Goal: Check status: Check status

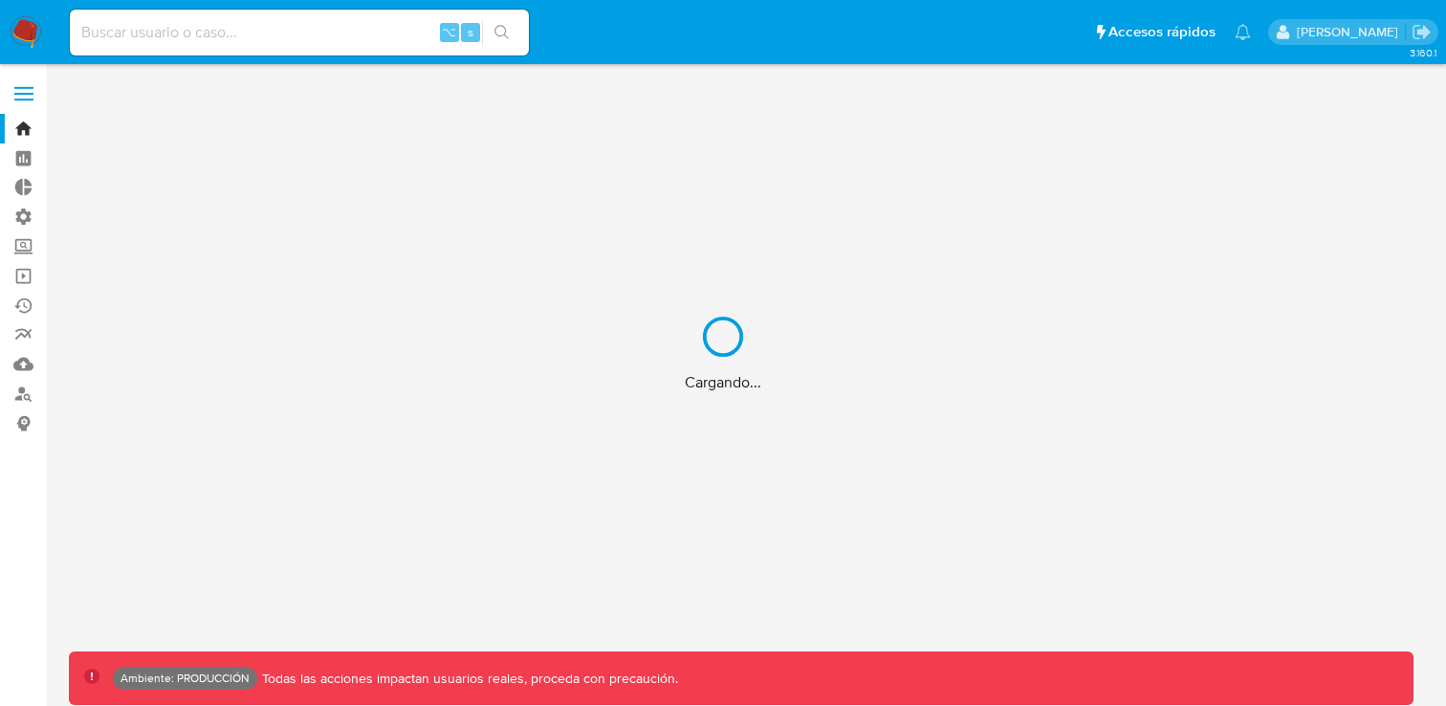
click at [192, 29] on div "Cargando..." at bounding box center [723, 353] width 1446 height 706
click at [192, 32] on div "Cargando..." at bounding box center [723, 353] width 1446 height 706
click at [192, 35] on div "Cargando..." at bounding box center [723, 353] width 1446 height 706
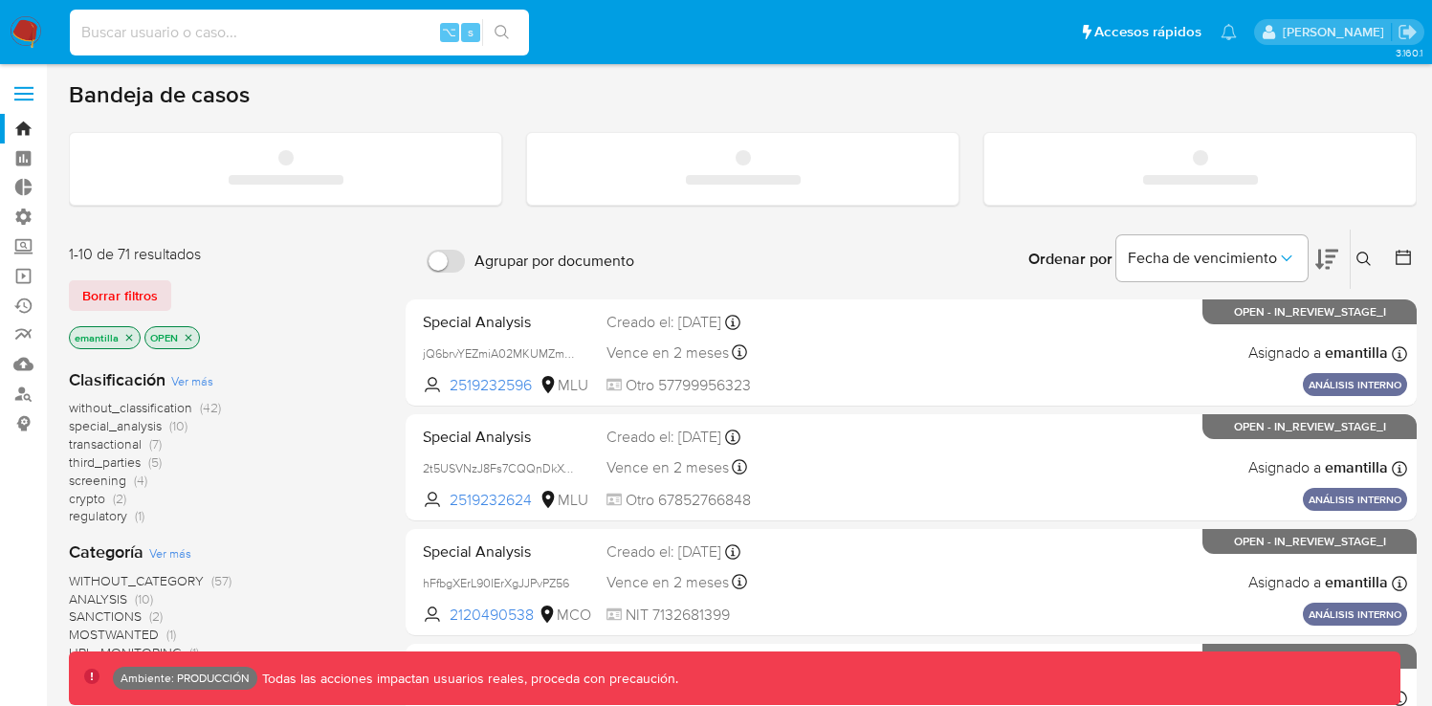
click at [196, 32] on input at bounding box center [299, 32] width 459 height 25
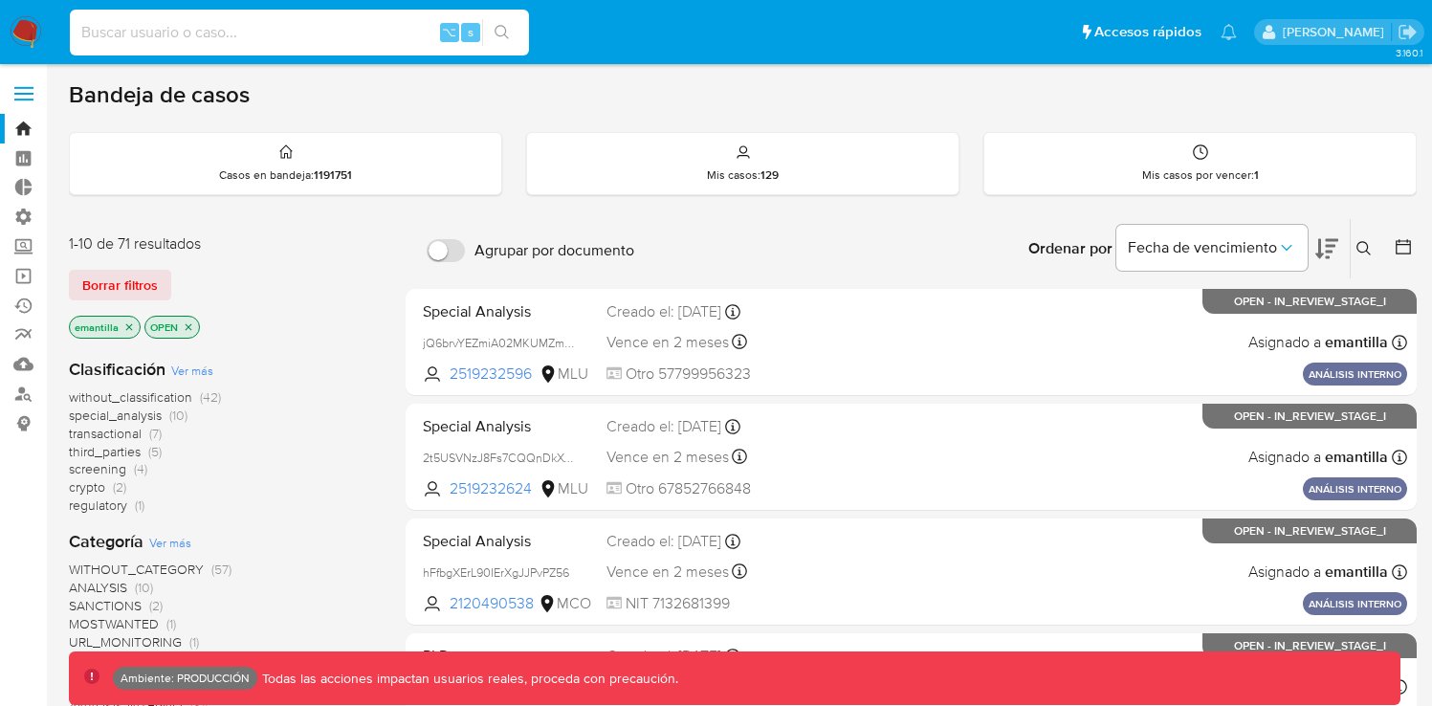
paste input "2710232038"
type input "2710232038"
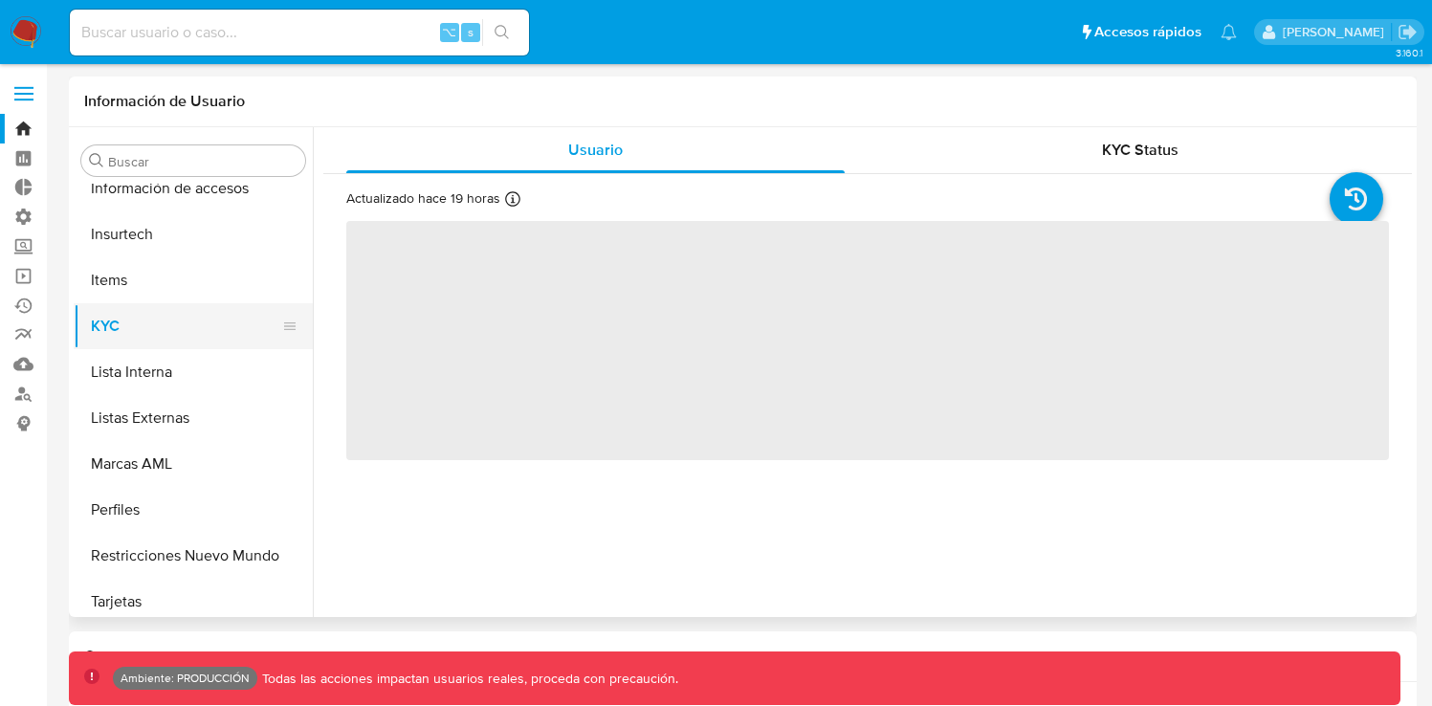
select select "10"
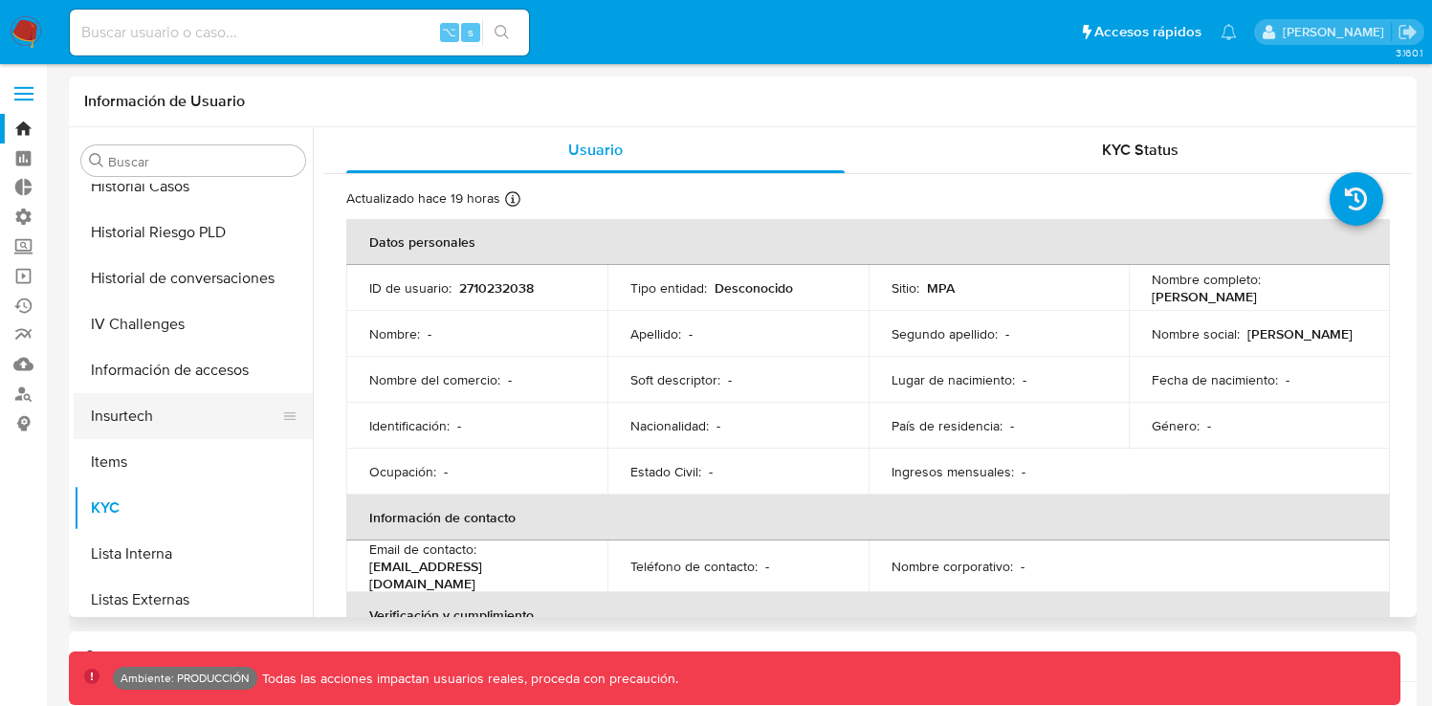
scroll to position [624, 0]
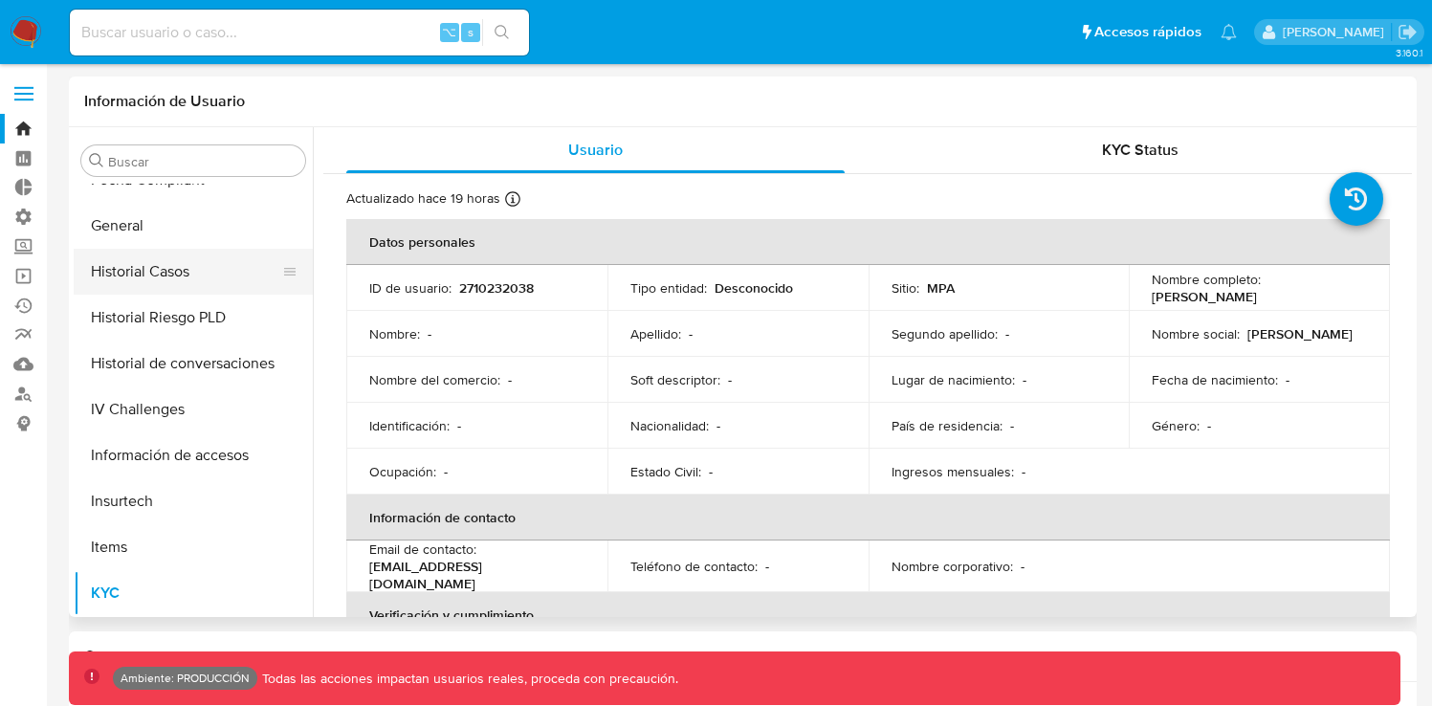
click at [164, 277] on button "Historial Casos" at bounding box center [186, 272] width 224 height 46
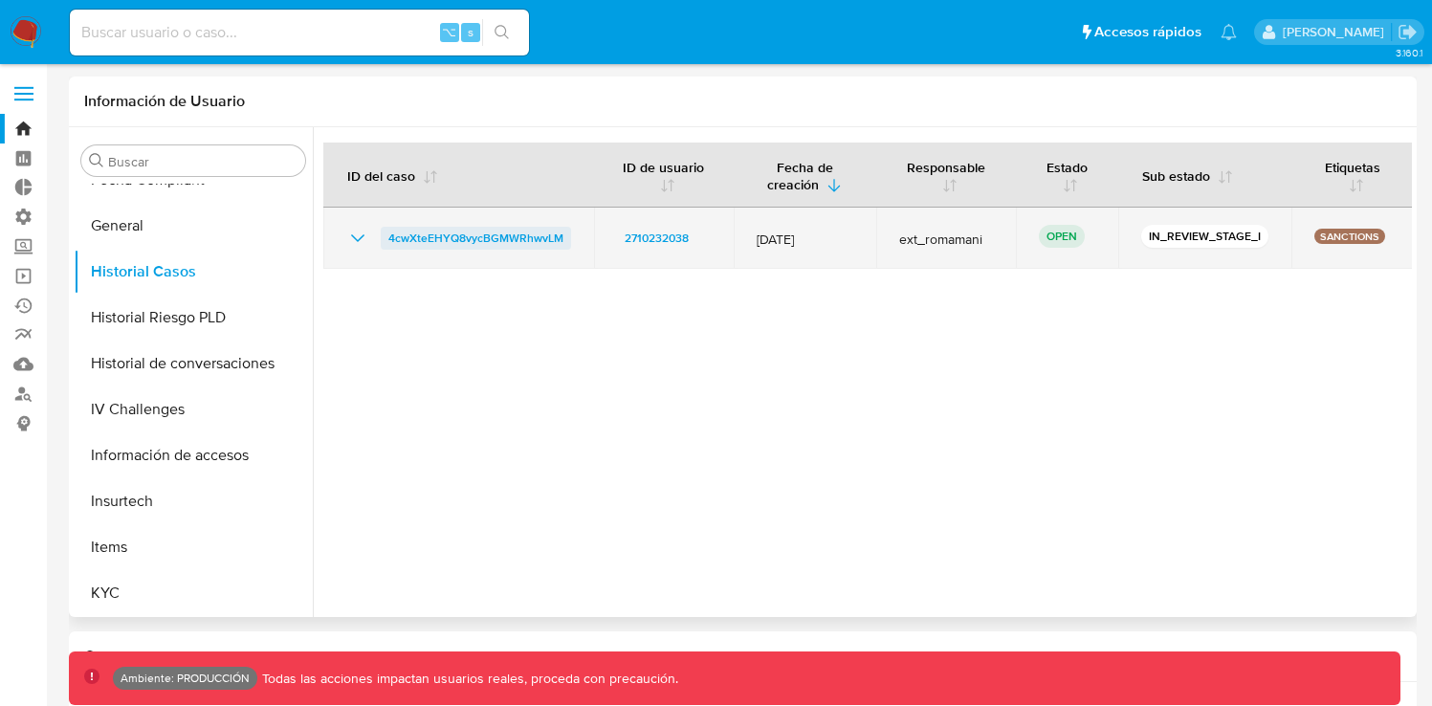
click at [507, 240] on span "4cwXteEHYQ8vycBGMWRhwvLM" at bounding box center [475, 238] width 175 height 23
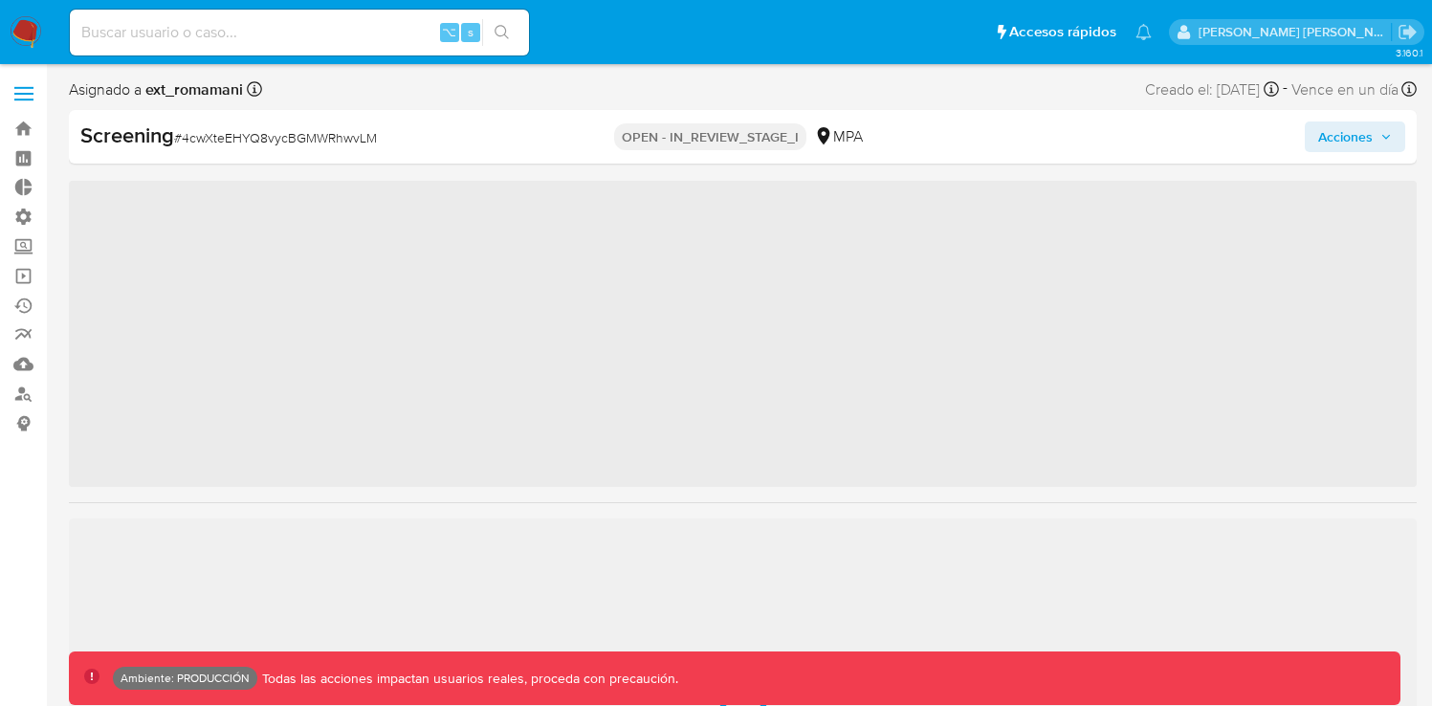
scroll to position [900, 0]
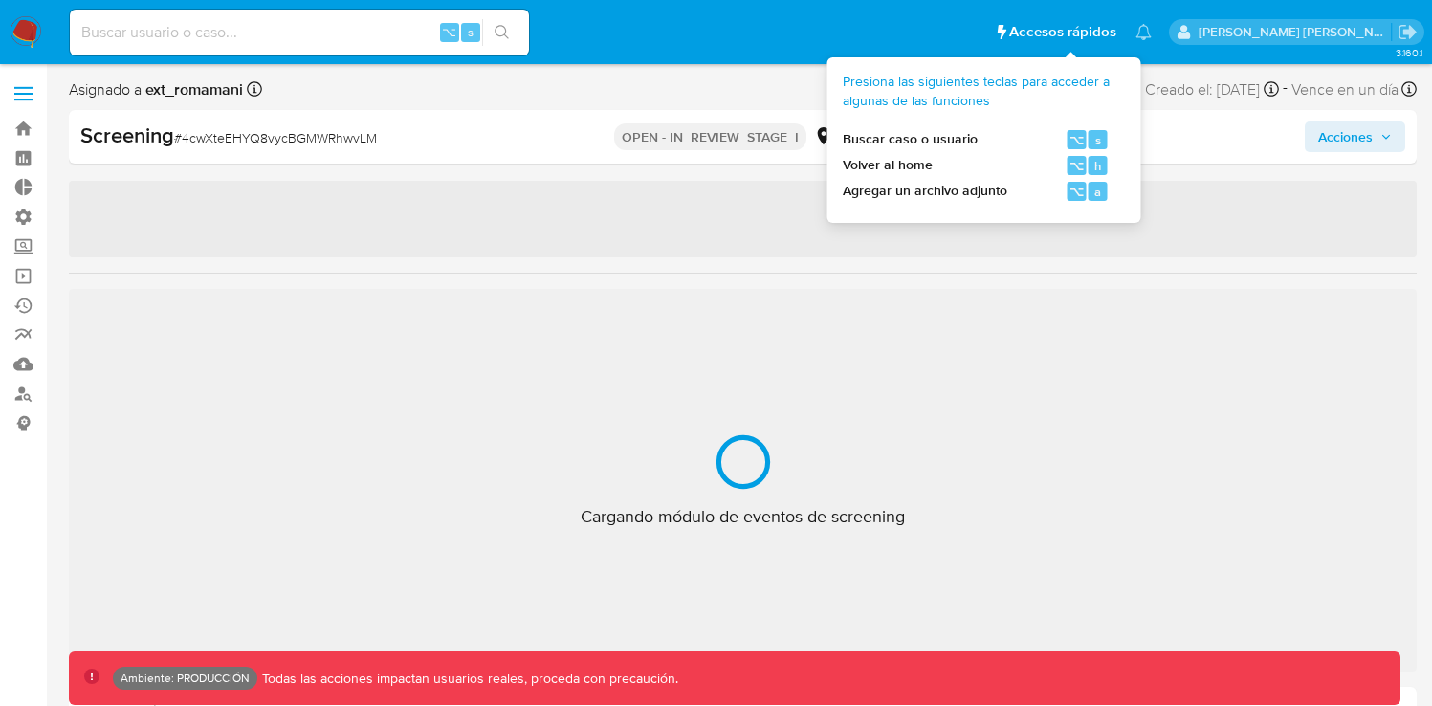
select select "10"
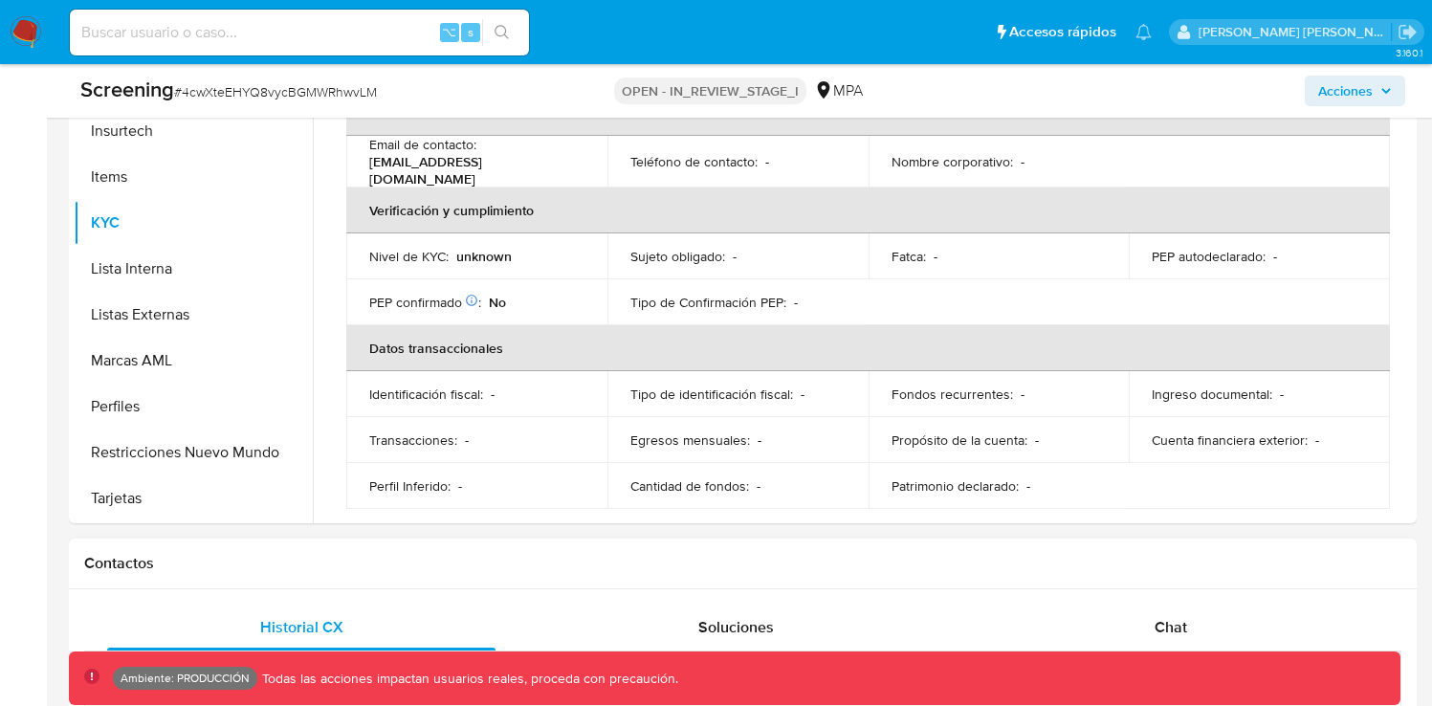
scroll to position [1206, 0]
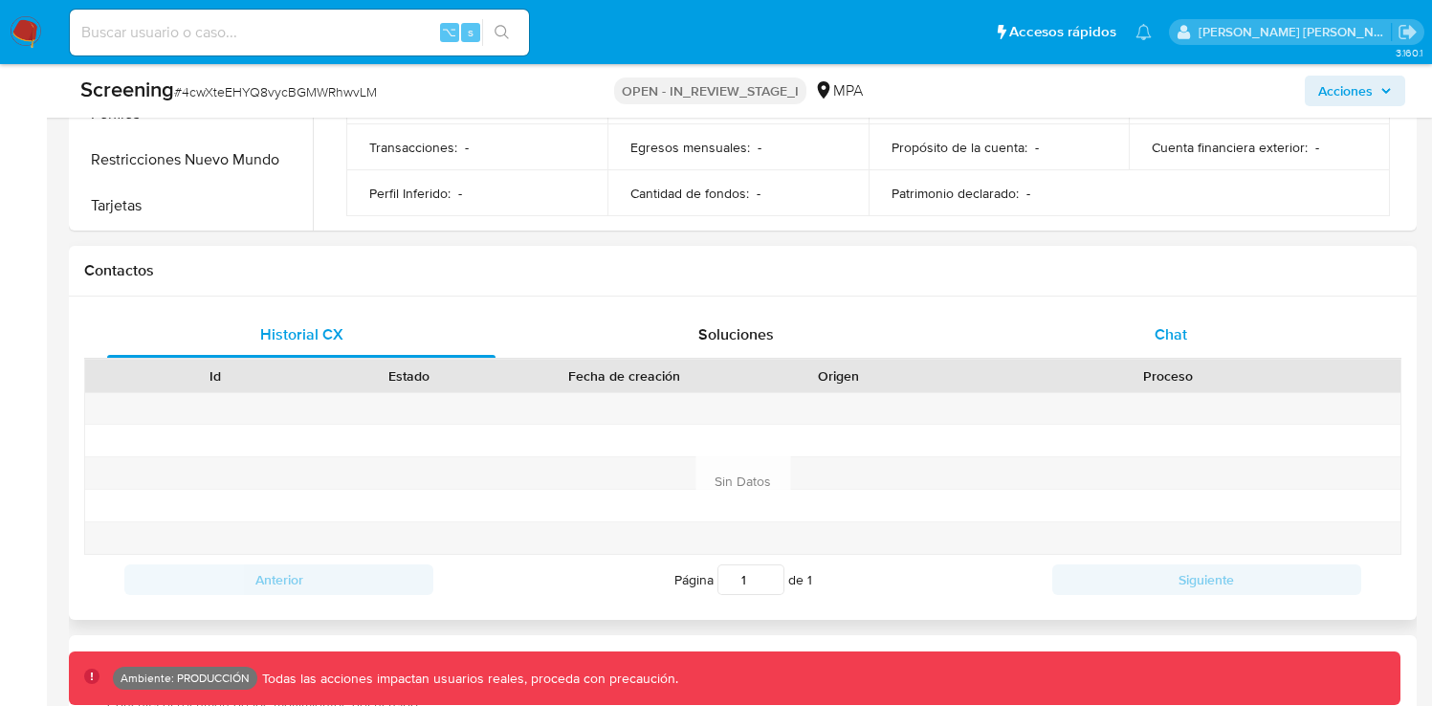
click at [1135, 335] on div "Chat" at bounding box center [1171, 335] width 388 height 46
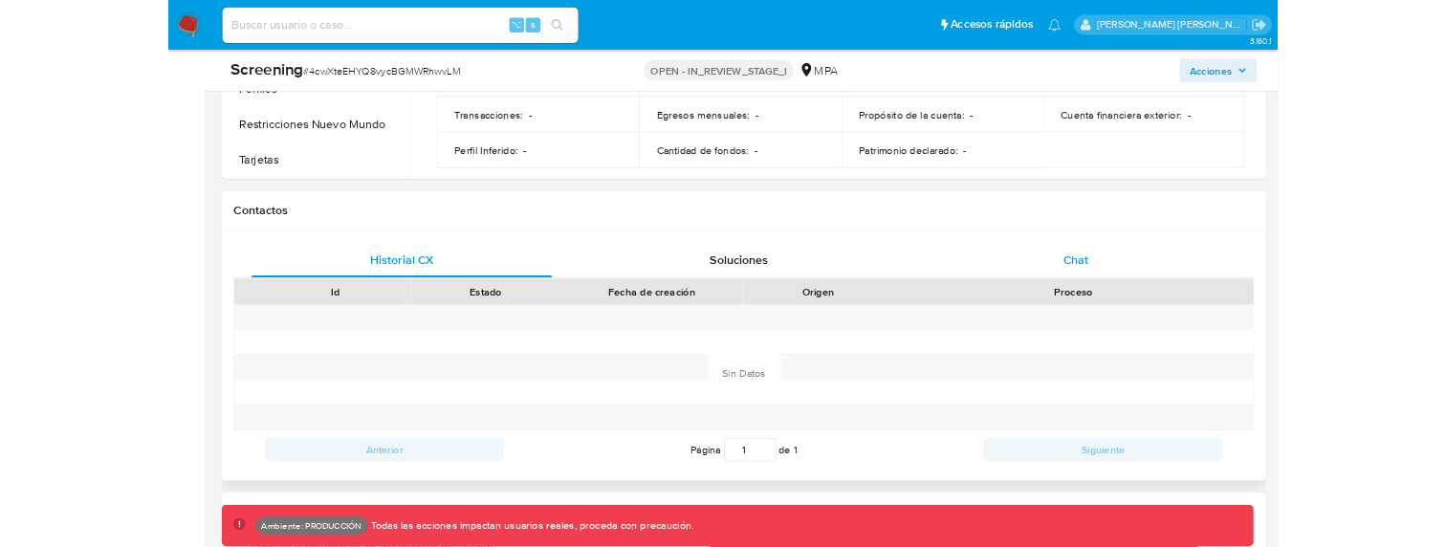
scroll to position [0, 0]
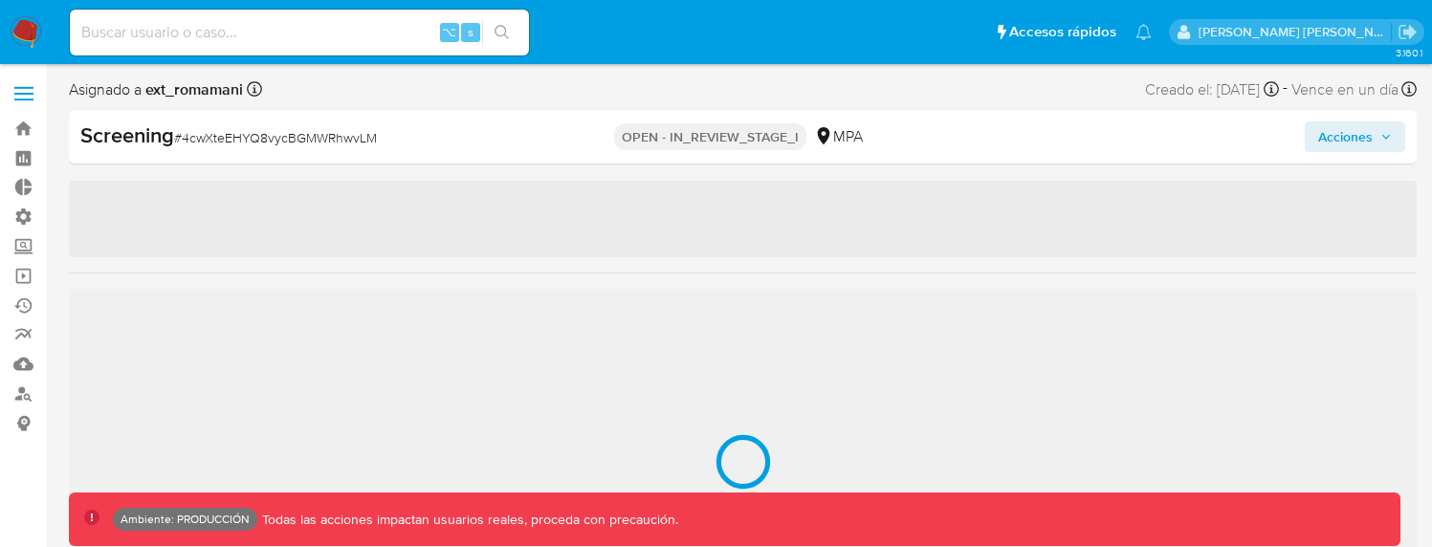
scroll to position [900, 0]
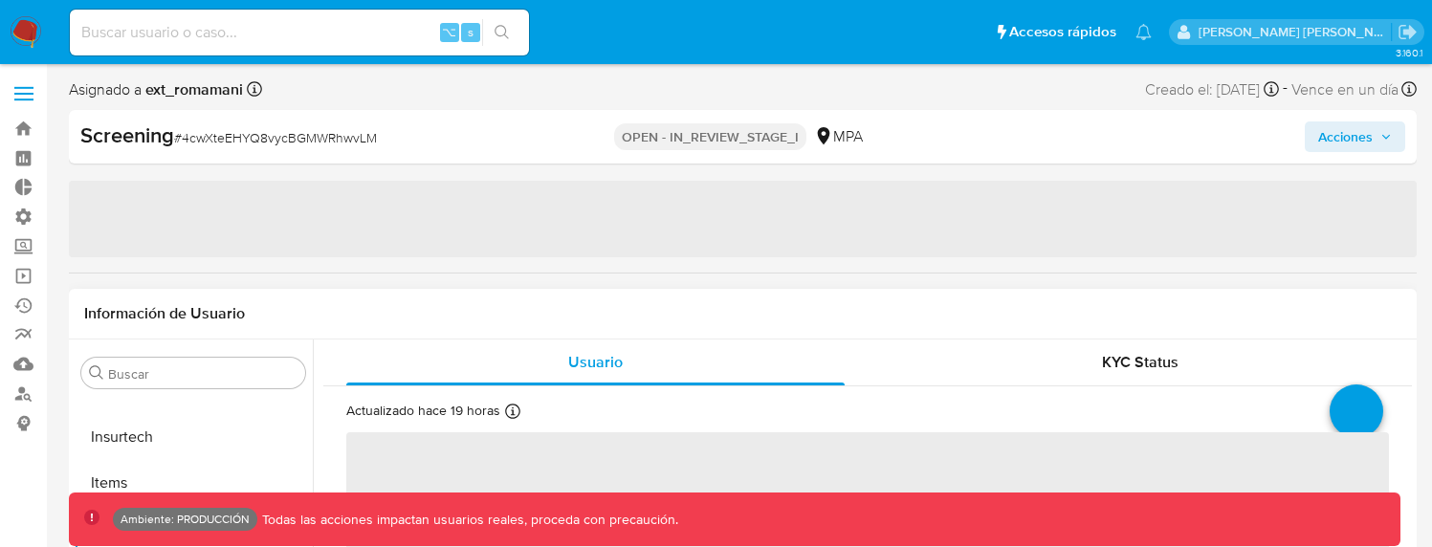
select select "10"
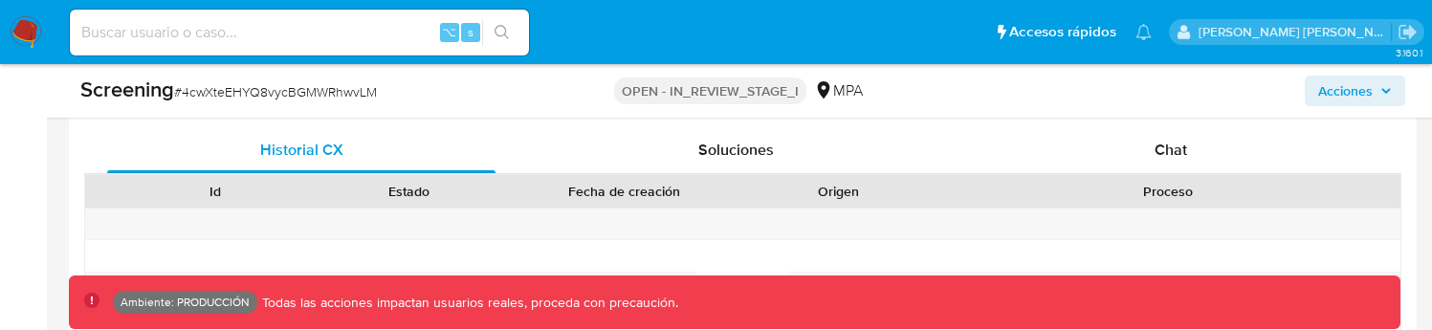
scroll to position [1394, 0]
click at [1153, 149] on div "Chat" at bounding box center [1171, 147] width 388 height 46
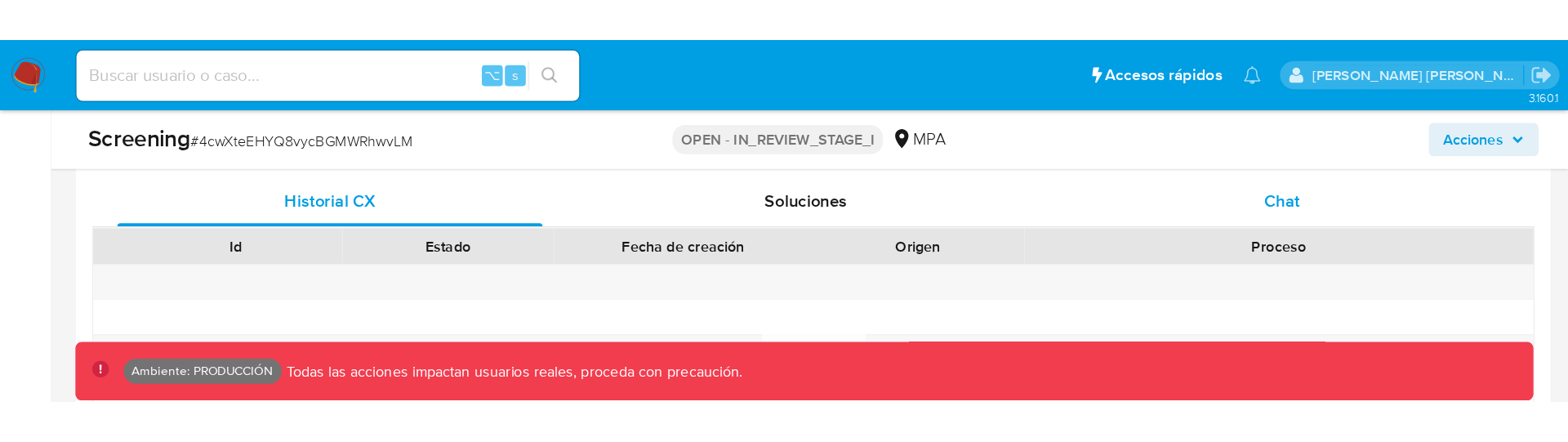
scroll to position [0, 0]
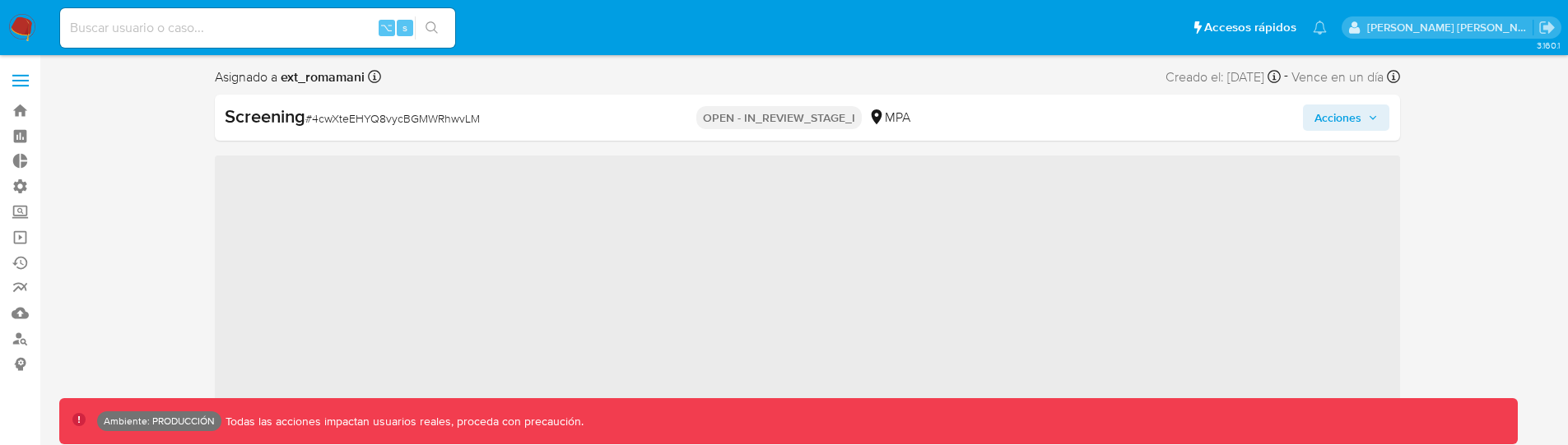
scroll to position [775, 0]
select select "10"
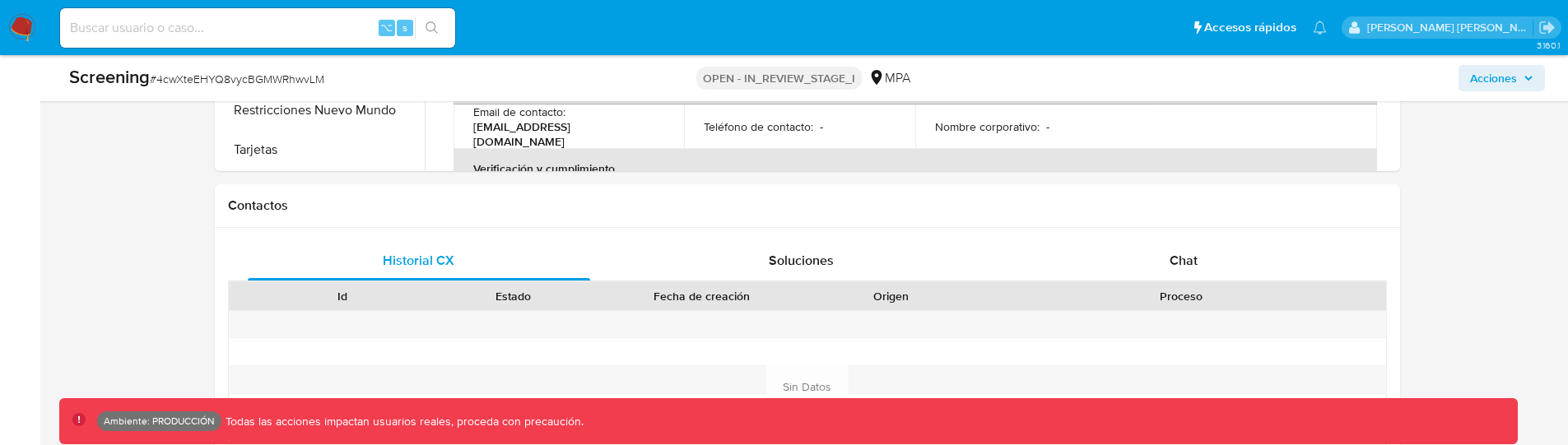
scroll to position [1090, 0]
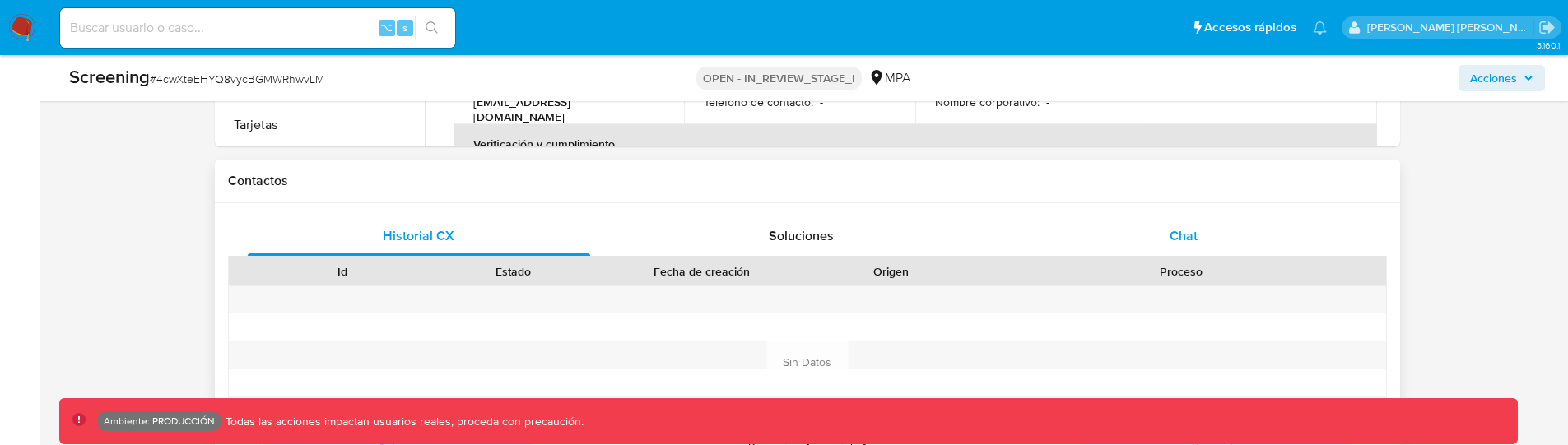
click at [1192, 240] on span "Chat" at bounding box center [1183, 236] width 28 height 19
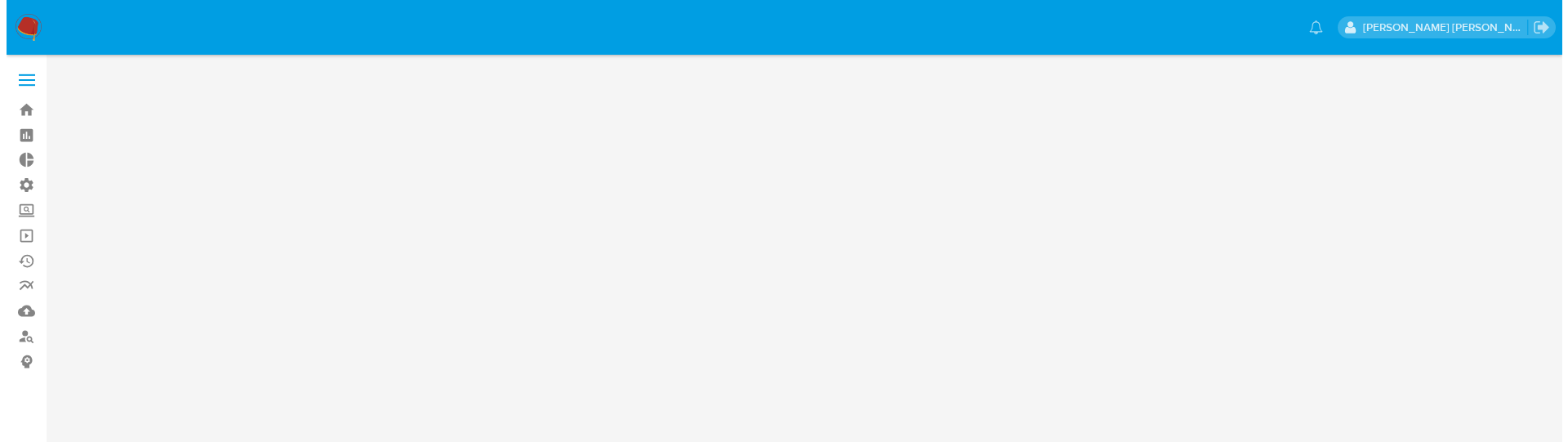
scroll to position [0, 0]
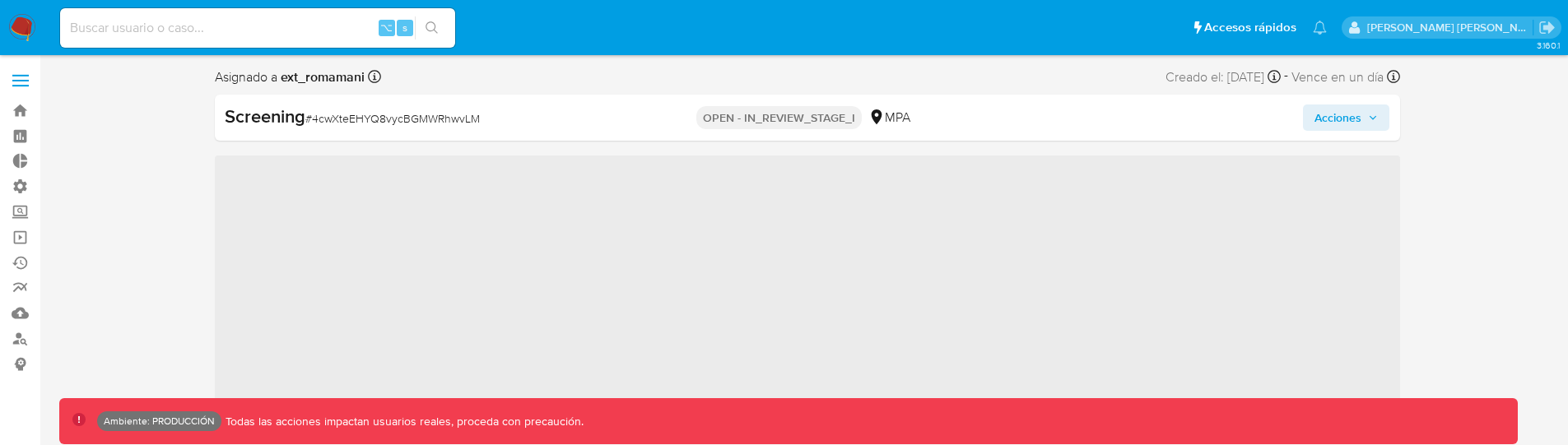
scroll to position [775, 0]
select select "10"
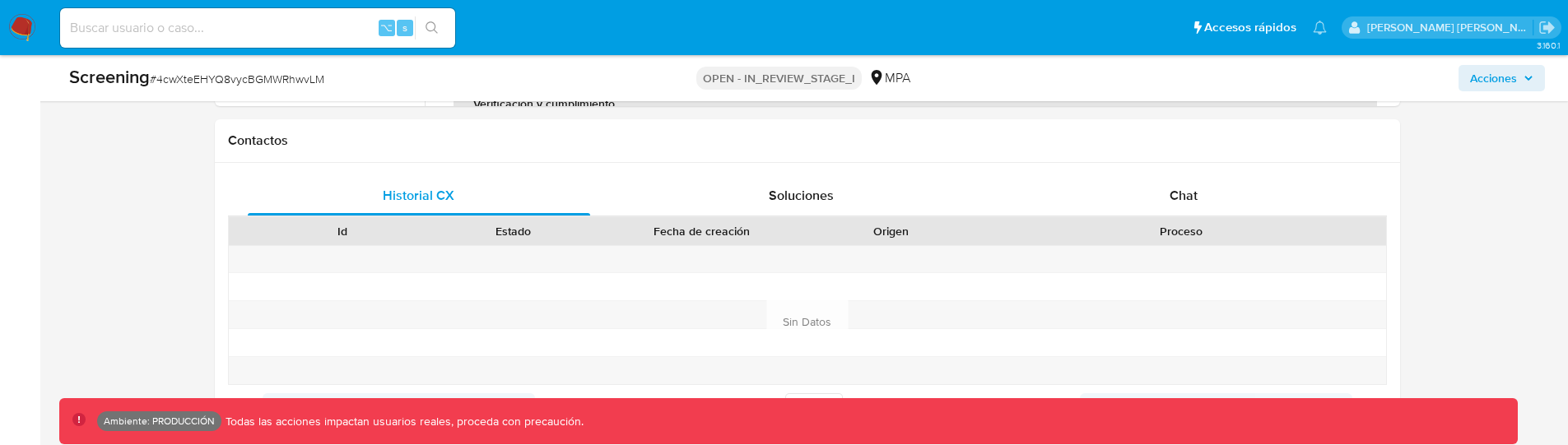
scroll to position [1153, 0]
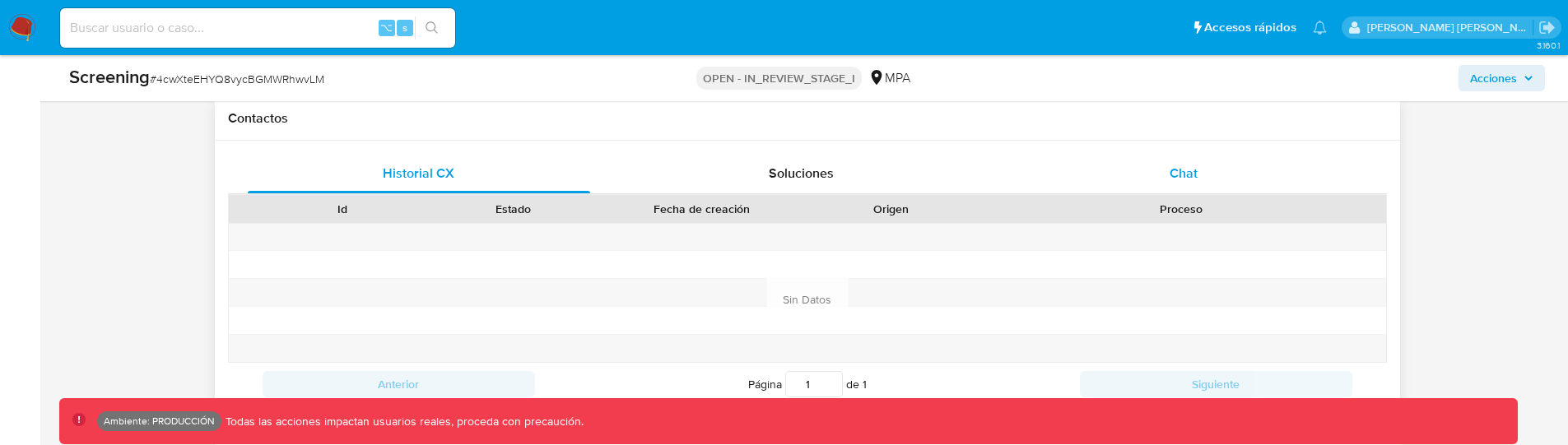
click at [1194, 172] on span "Chat" at bounding box center [1183, 173] width 28 height 19
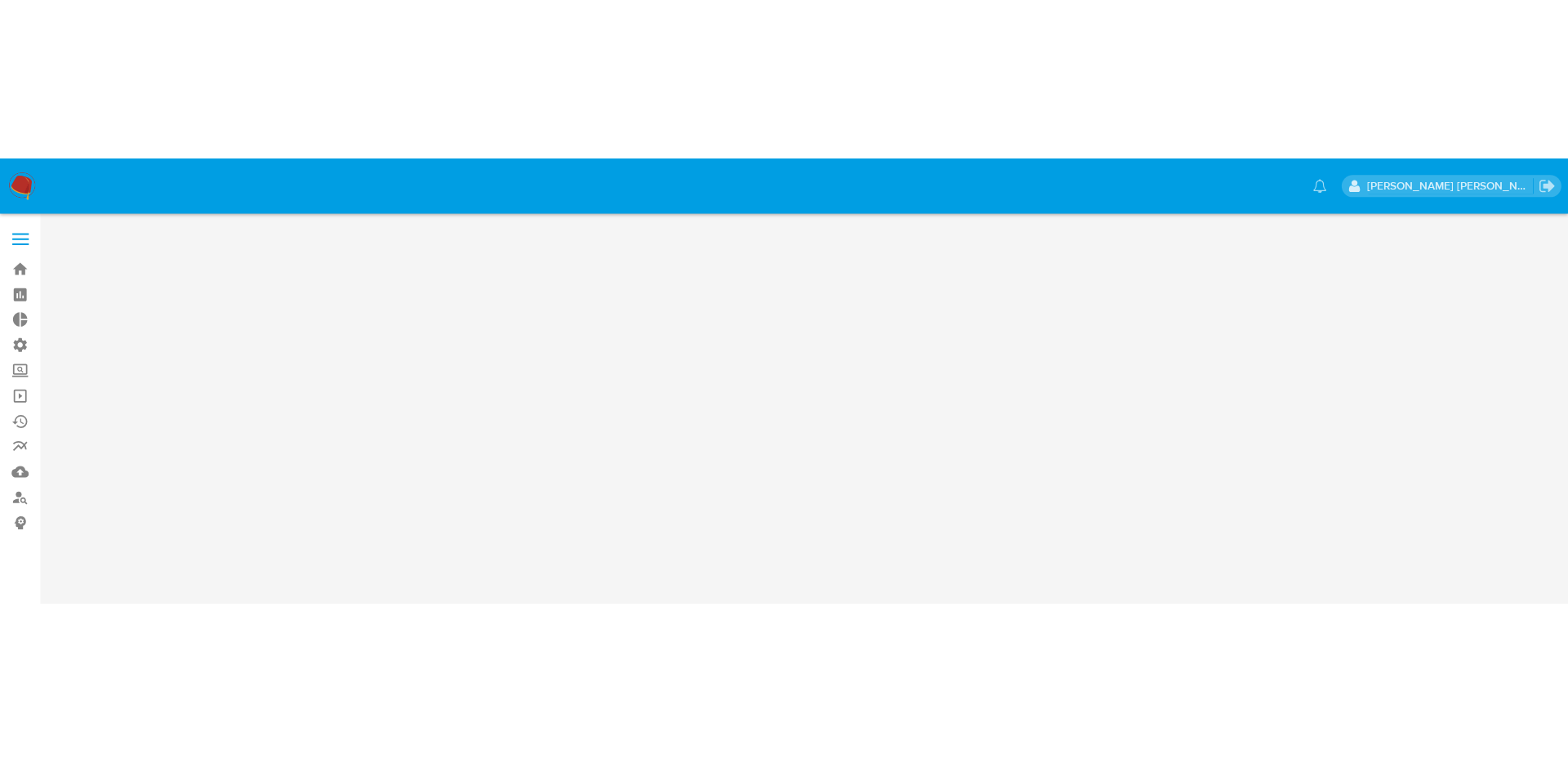
scroll to position [0, 0]
